Goal: Task Accomplishment & Management: Manage account settings

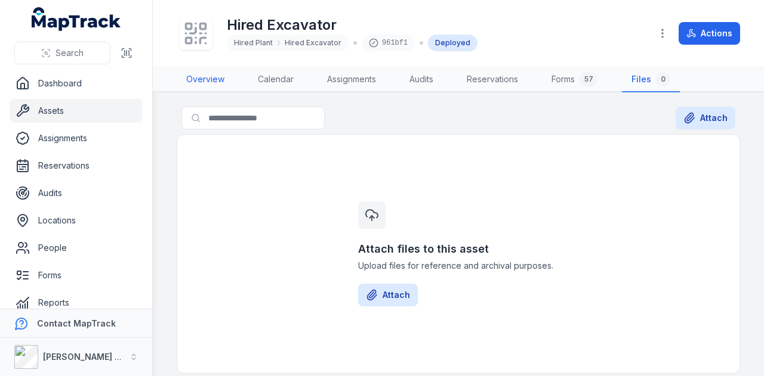
click at [205, 79] on link "Overview" at bounding box center [205, 79] width 57 height 25
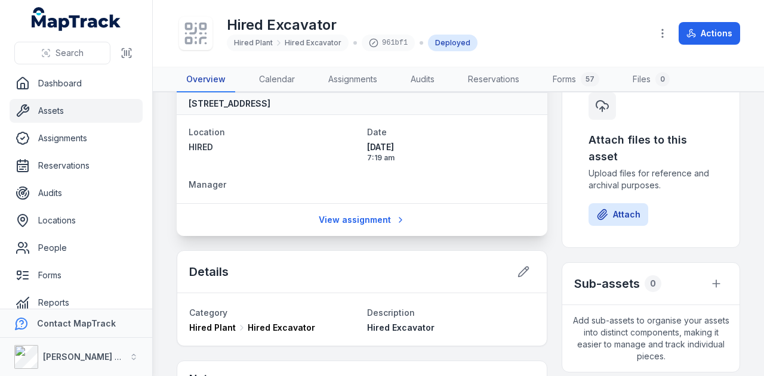
scroll to position [179, 0]
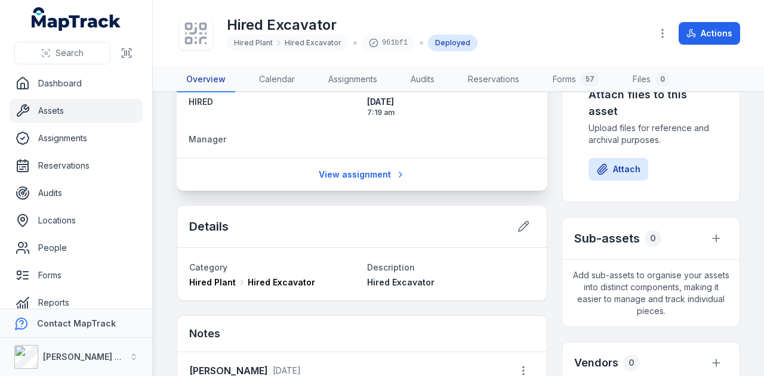
scroll to position [11, 0]
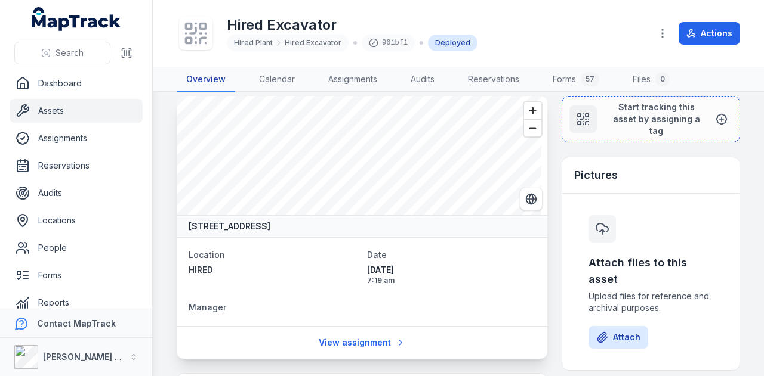
scroll to position [179, 0]
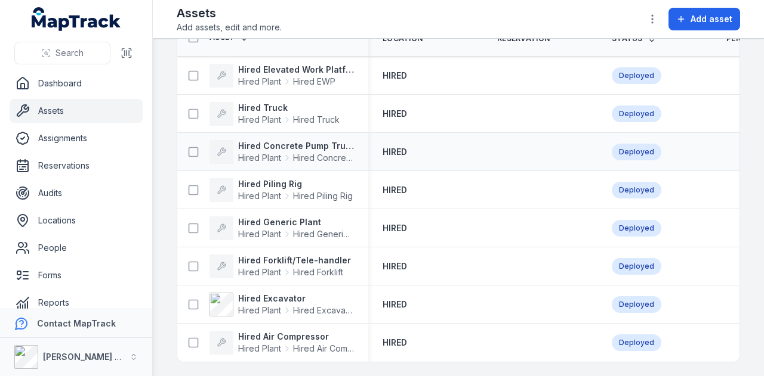
scroll to position [66, 0]
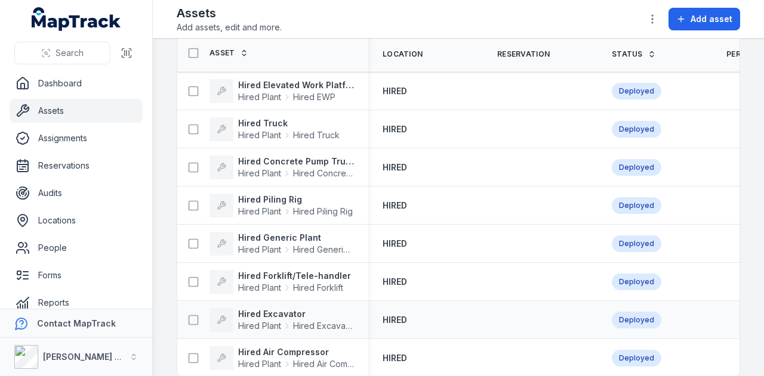
scroll to position [66, 0]
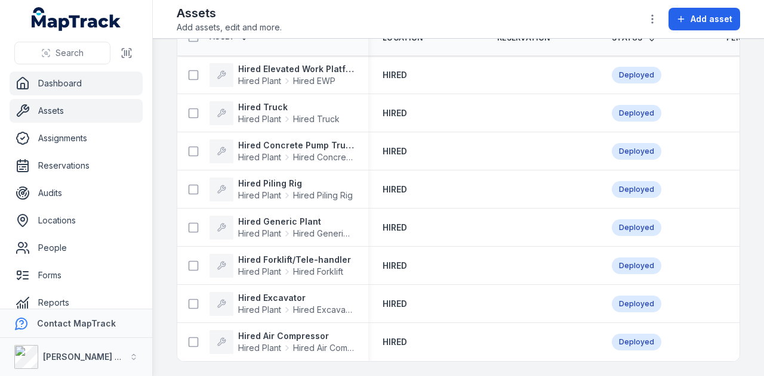
click at [76, 90] on link "Dashboard" at bounding box center [76, 84] width 133 height 24
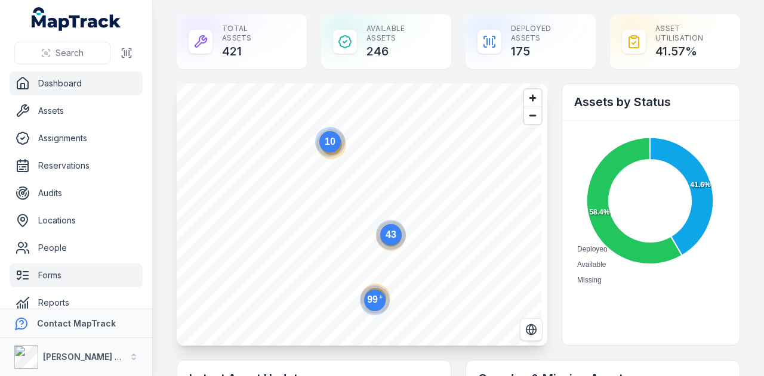
scroll to position [67, 0]
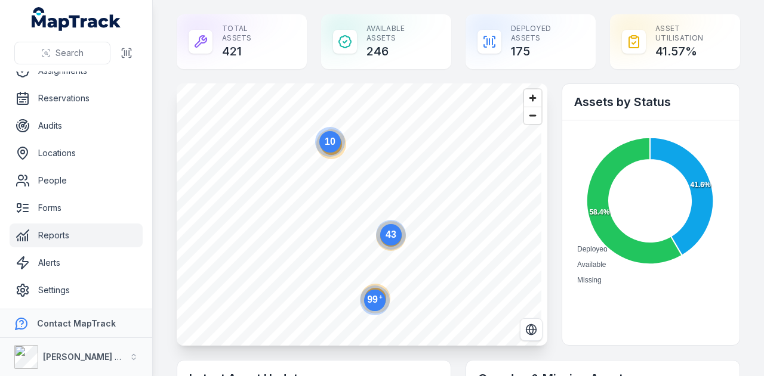
click at [95, 239] on link "Reports" at bounding box center [76, 236] width 133 height 24
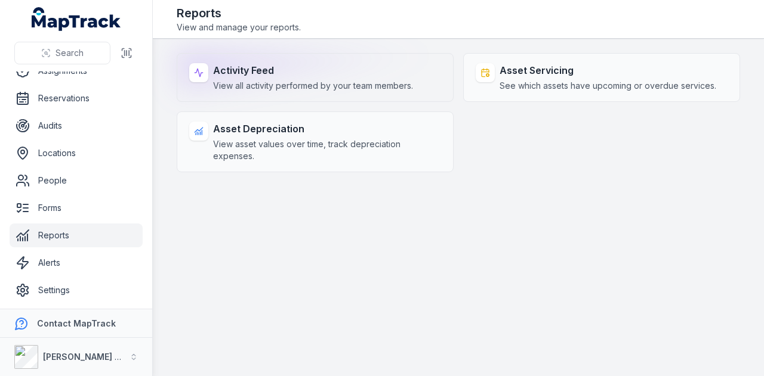
click at [320, 76] on strong "Activity Feed" at bounding box center [313, 70] width 200 height 14
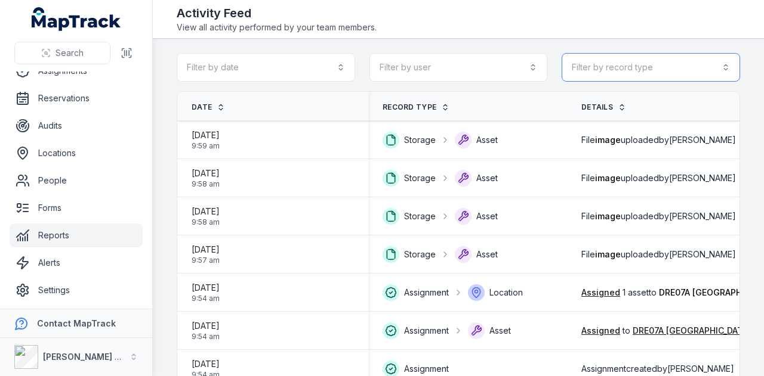
click at [712, 69] on button "Filter by record type" at bounding box center [650, 67] width 178 height 29
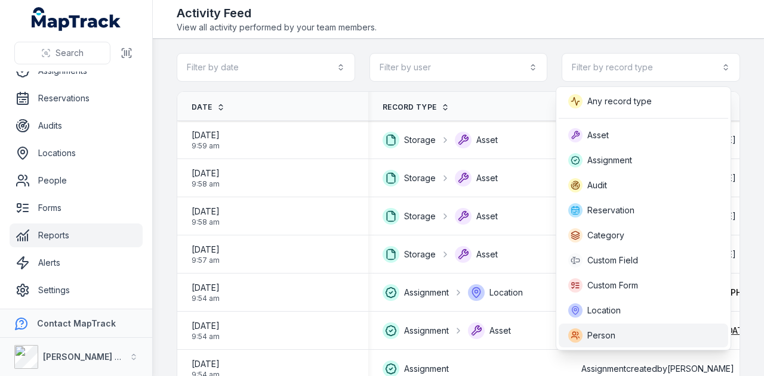
click at [631, 338] on div "Person" at bounding box center [643, 336] width 150 height 14
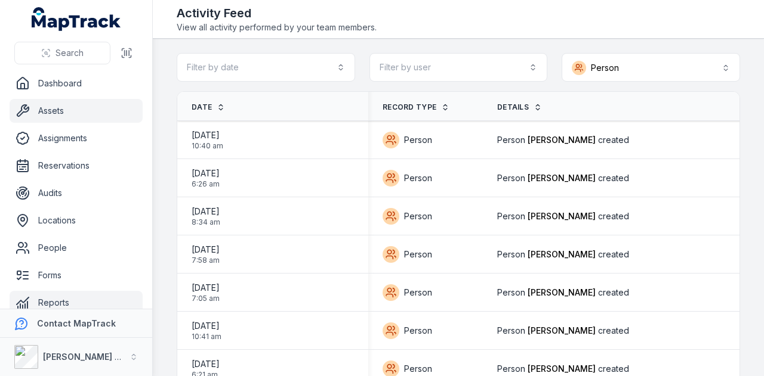
click at [61, 110] on link "Assets" at bounding box center [76, 111] width 133 height 24
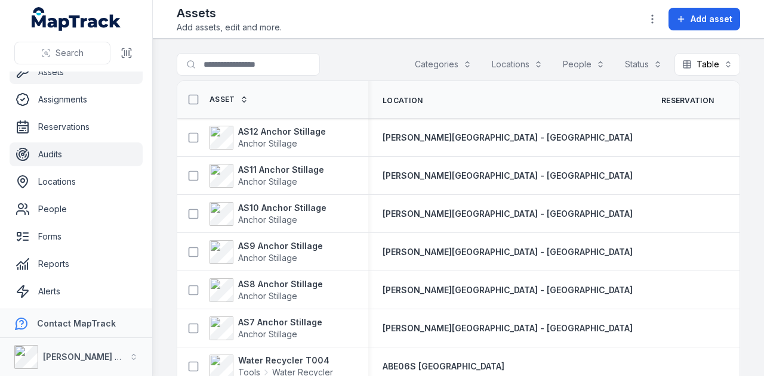
scroll to position [67, 0]
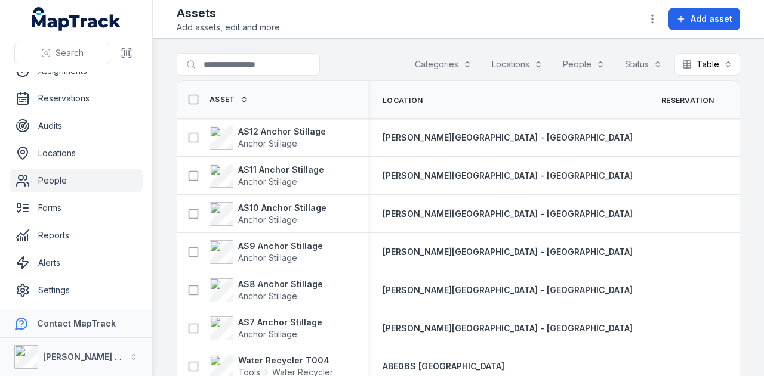
click at [108, 182] on link "People" at bounding box center [76, 181] width 133 height 24
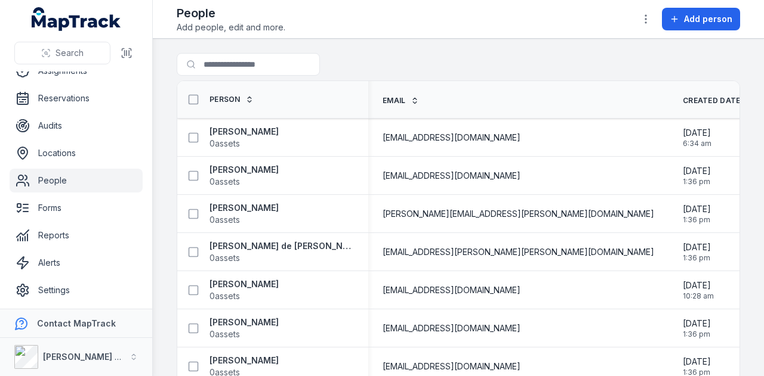
click at [247, 76] on div "Search for people" at bounding box center [458, 66] width 563 height 27
click at [251, 75] on div "Search for people" at bounding box center [458, 66] width 563 height 27
click at [253, 54] on input "Search for people" at bounding box center [272, 64] width 191 height 23
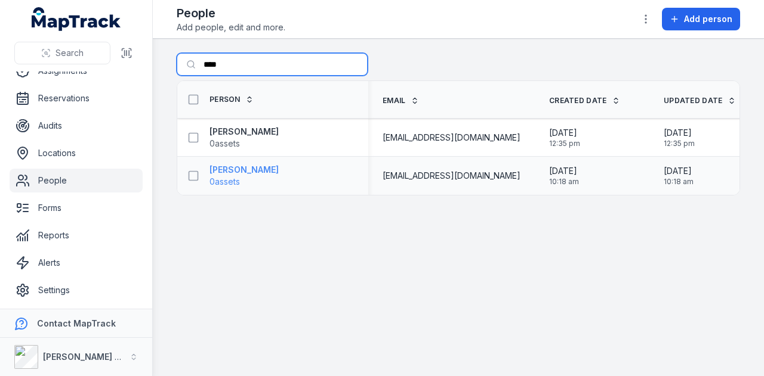
type input "****"
click at [240, 164] on strong "Nick Ryan" at bounding box center [243, 170] width 69 height 12
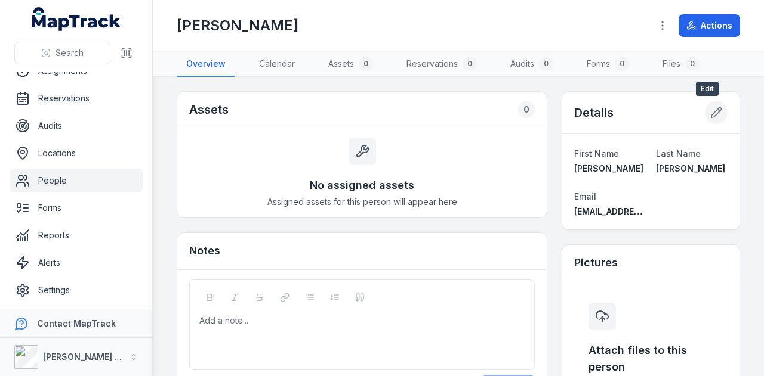
click at [711, 108] on icon at bounding box center [716, 113] width 10 height 10
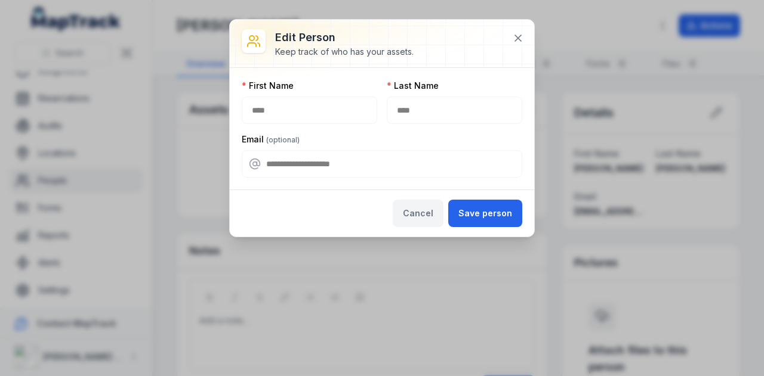
click at [415, 213] on button "Cancel" at bounding box center [417, 213] width 51 height 27
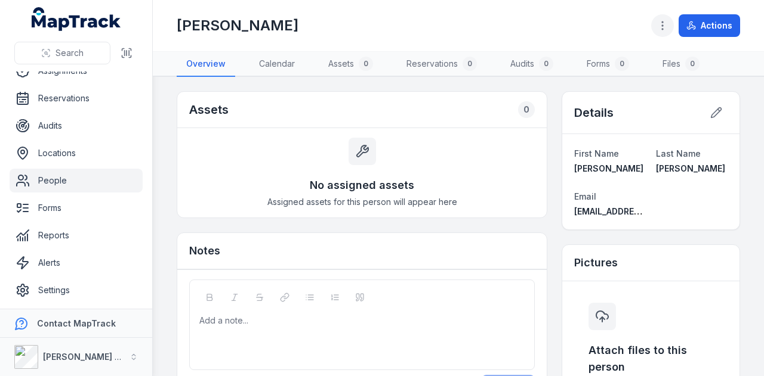
click at [666, 24] on icon "button" at bounding box center [662, 26] width 12 height 12
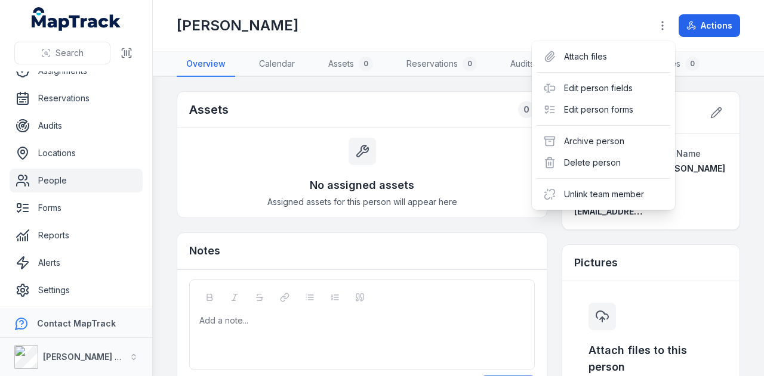
click at [742, 188] on div "Toggle Navigation Nick Ryan Actions Overview Calendar Assets 0 Reservations 0 A…" at bounding box center [458, 188] width 611 height 376
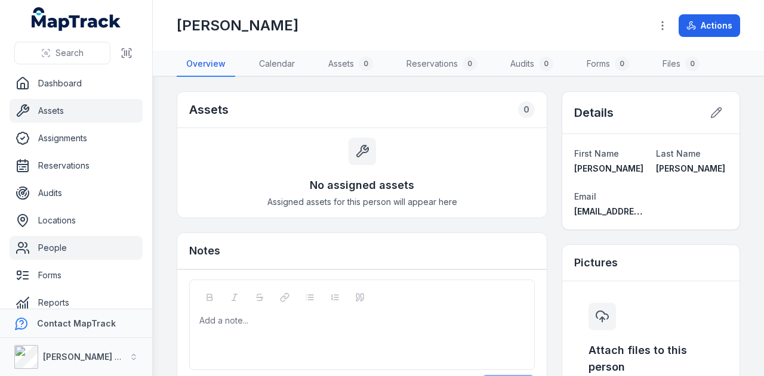
click at [73, 112] on link "Assets" at bounding box center [76, 111] width 133 height 24
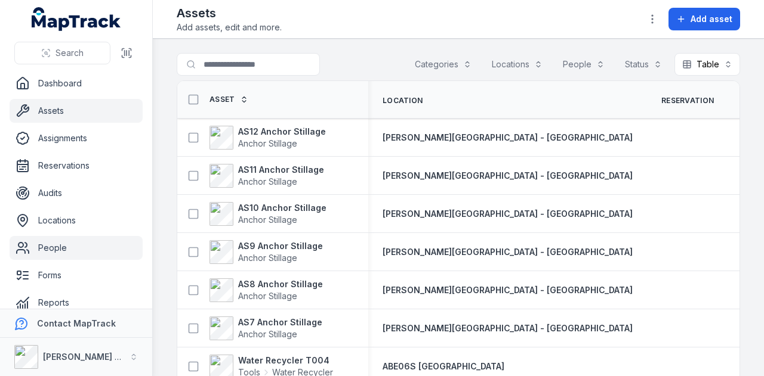
click at [104, 246] on link "People" at bounding box center [76, 248] width 133 height 24
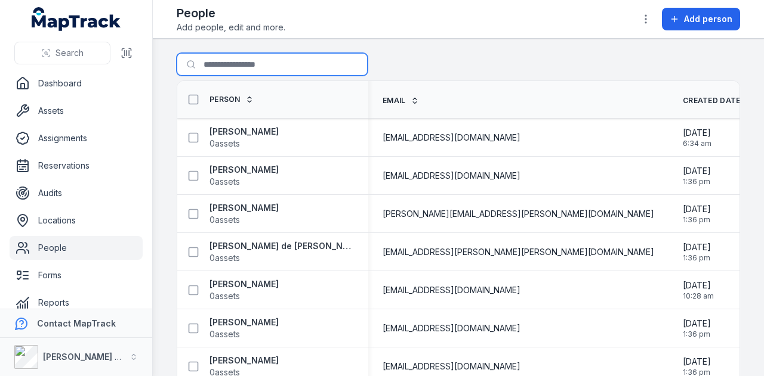
click at [293, 66] on input "Search for people" at bounding box center [272, 64] width 191 height 23
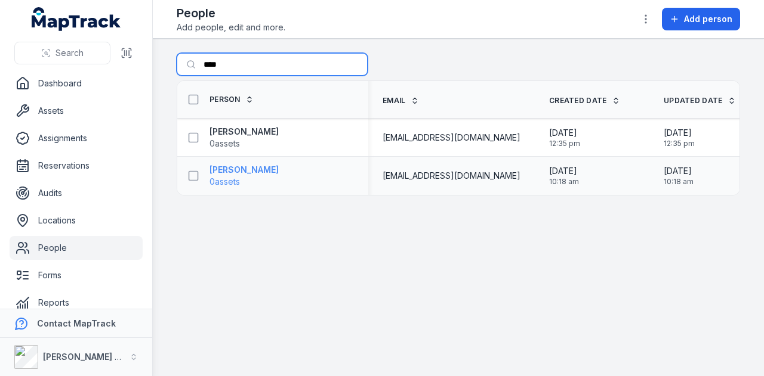
type input "****"
click at [243, 168] on strong "Nick Ryan" at bounding box center [243, 170] width 69 height 12
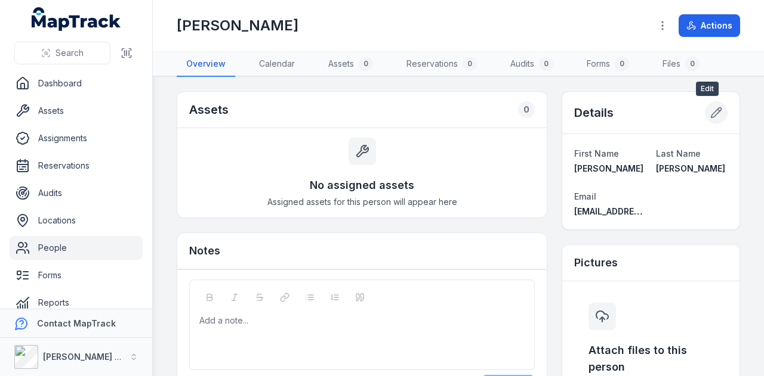
click at [711, 112] on icon at bounding box center [716, 113] width 10 height 10
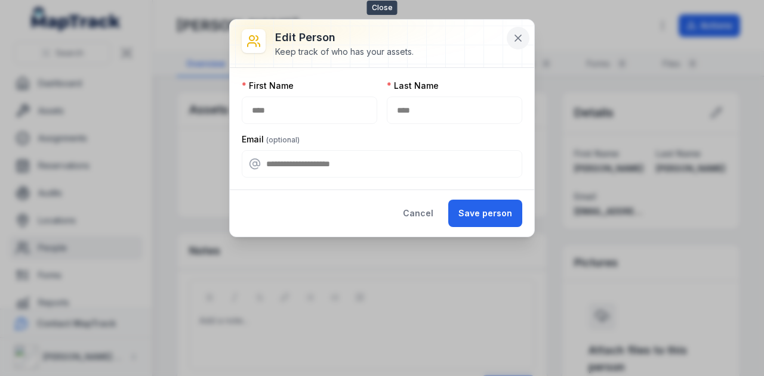
click at [517, 41] on icon at bounding box center [518, 38] width 12 height 12
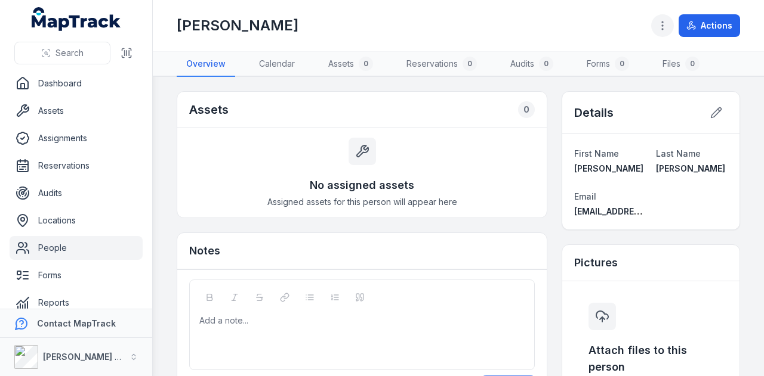
click at [665, 28] on icon "button" at bounding box center [662, 26] width 12 height 12
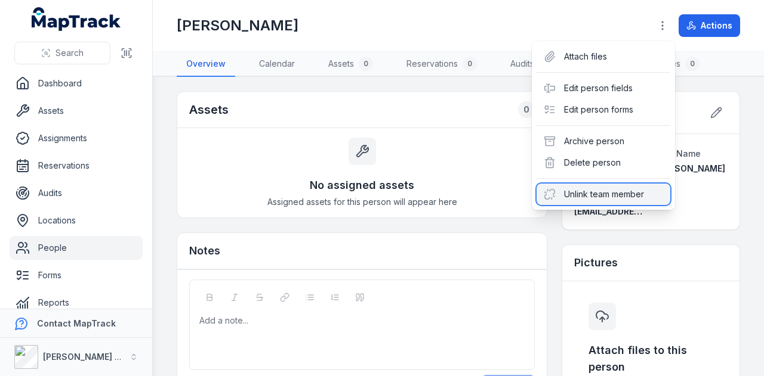
click at [641, 193] on div "Unlink team member" at bounding box center [603, 194] width 134 height 21
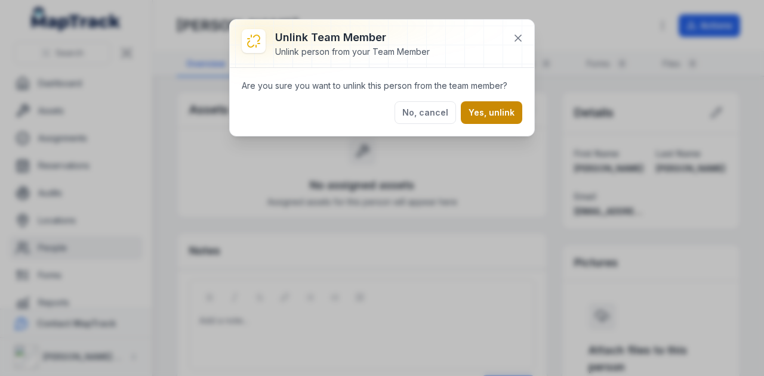
click at [506, 115] on button "Yes, unlink" at bounding box center [490, 112] width 61 height 23
